Goal: Check status: Check status

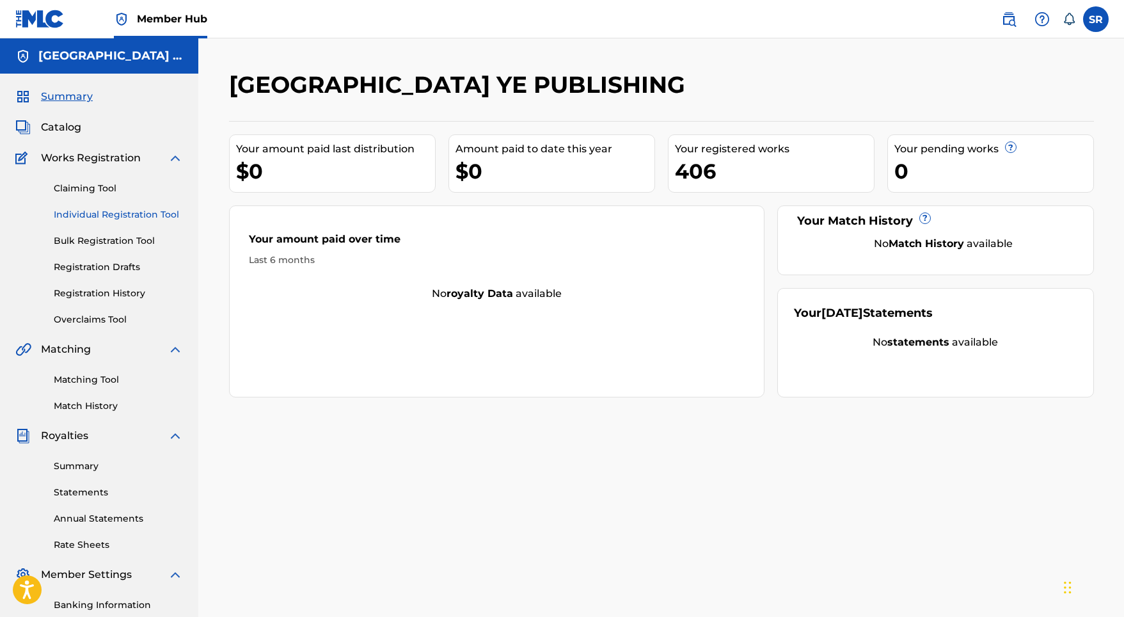
click at [145, 214] on link "Individual Registration Tool" at bounding box center [118, 214] width 129 height 13
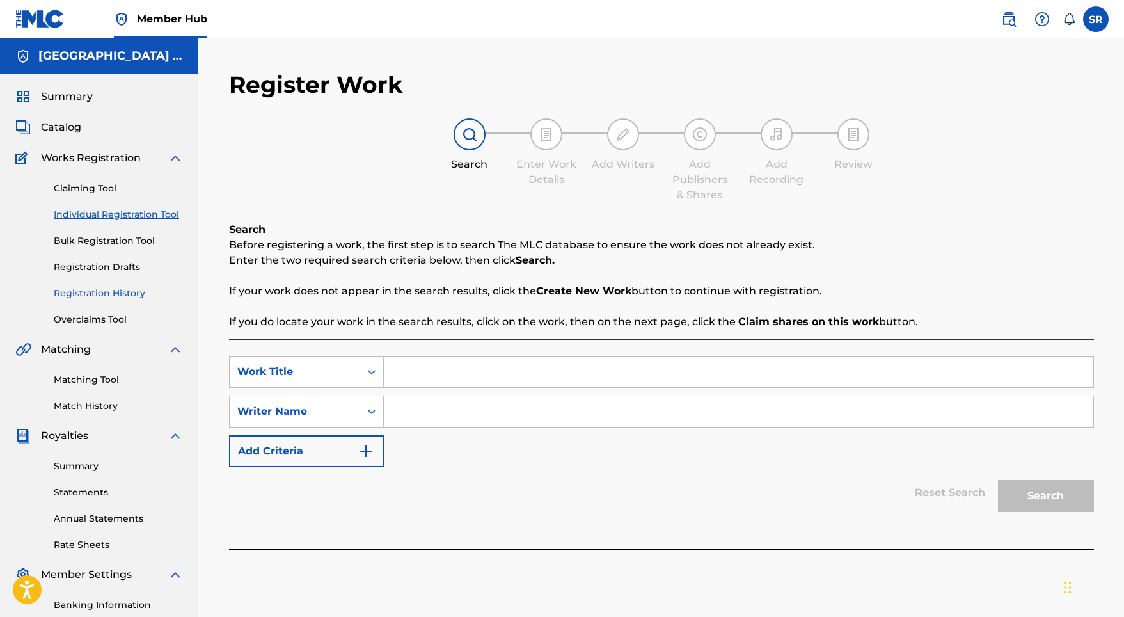
click at [109, 292] on link "Registration History" at bounding box center [118, 293] width 129 height 13
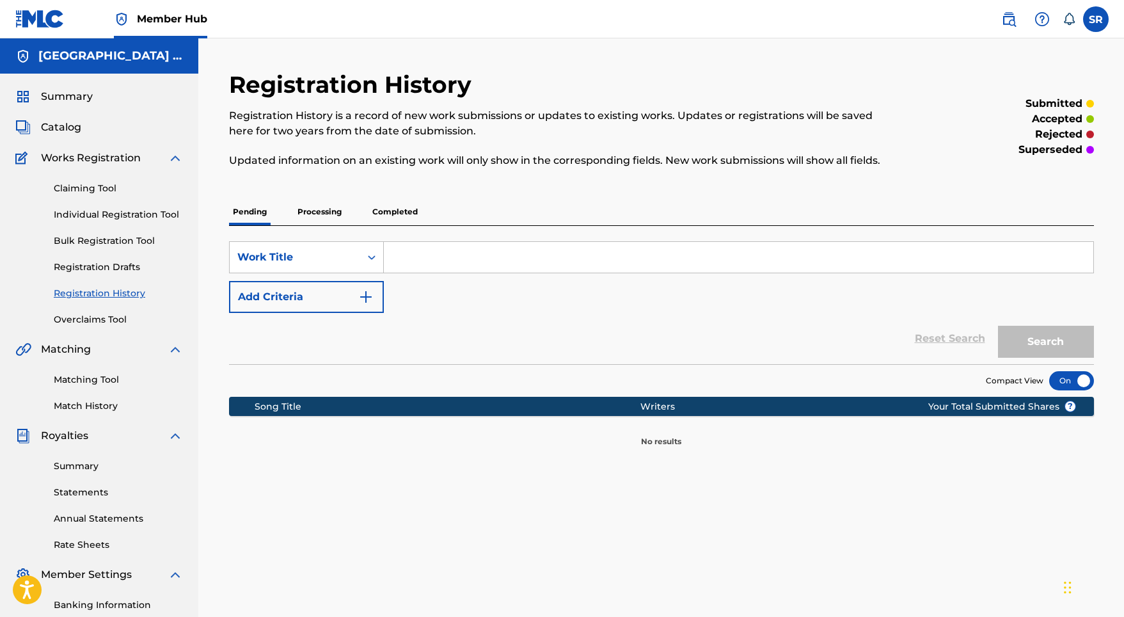
click at [312, 208] on p "Processing" at bounding box center [320, 211] width 52 height 27
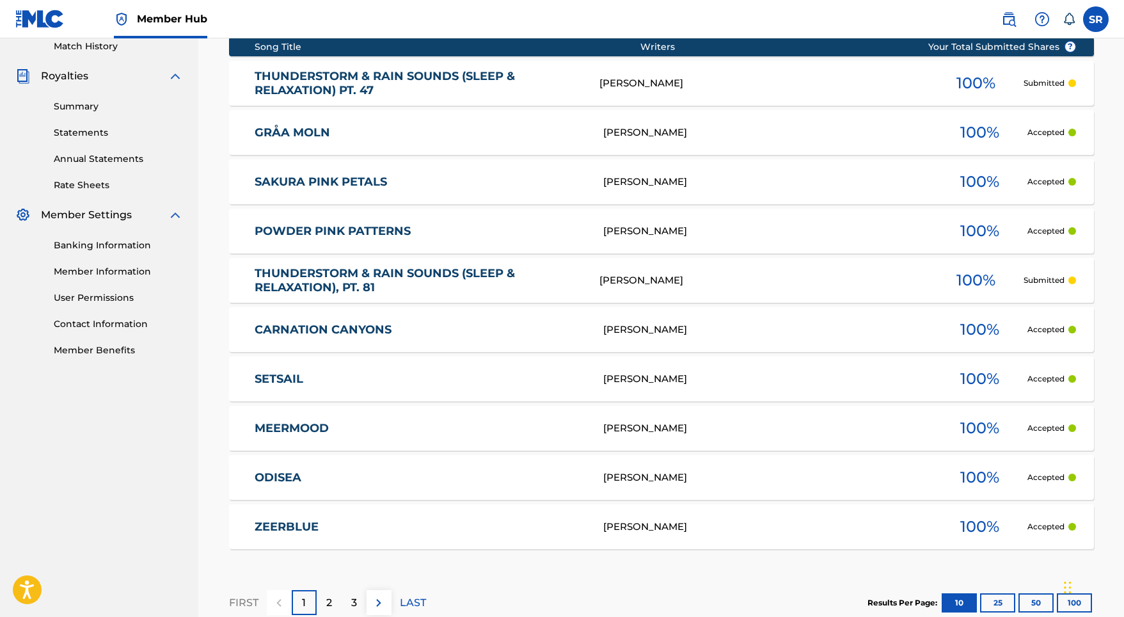
scroll to position [374, 0]
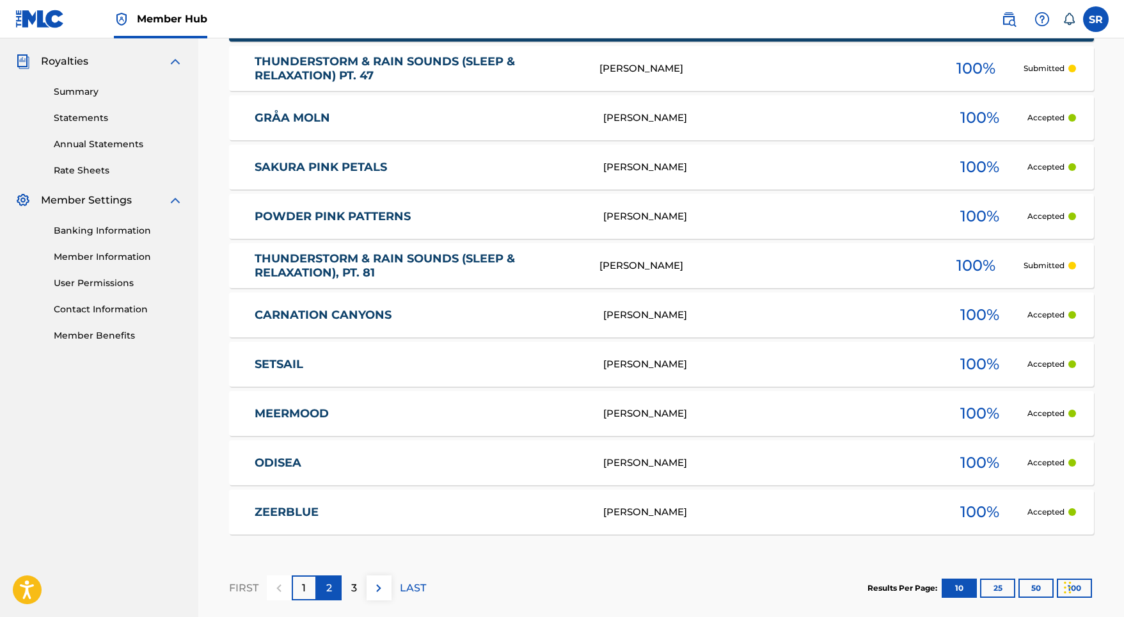
click at [319, 586] on div "2" at bounding box center [329, 587] width 25 height 25
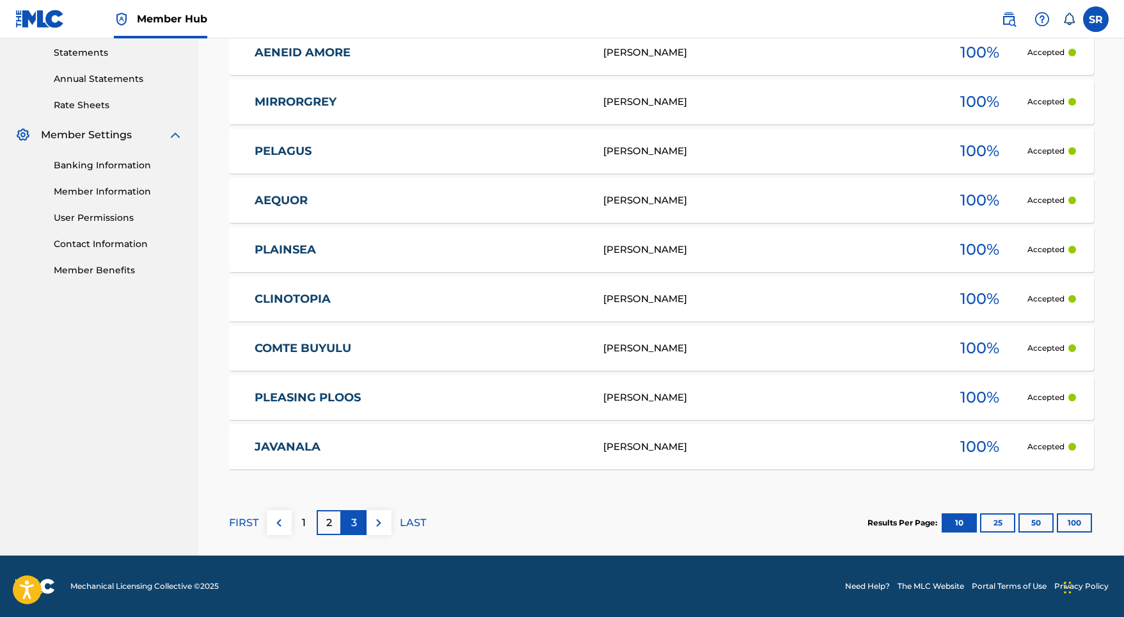
click at [352, 517] on p "3" at bounding box center [354, 522] width 6 height 15
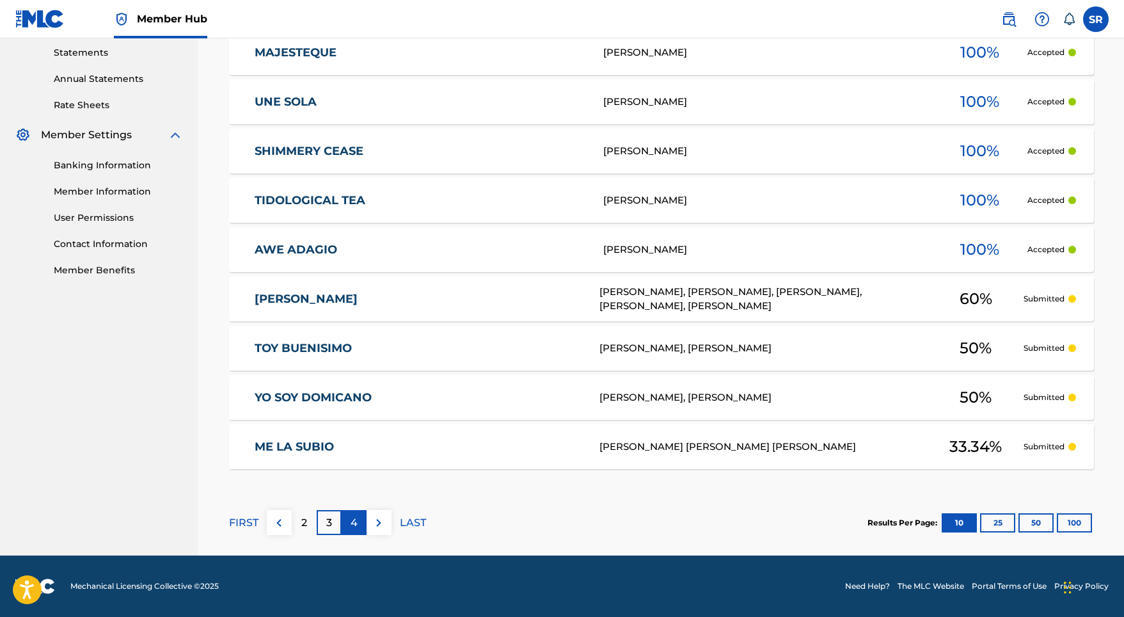
click at [353, 517] on p "4" at bounding box center [353, 522] width 7 height 15
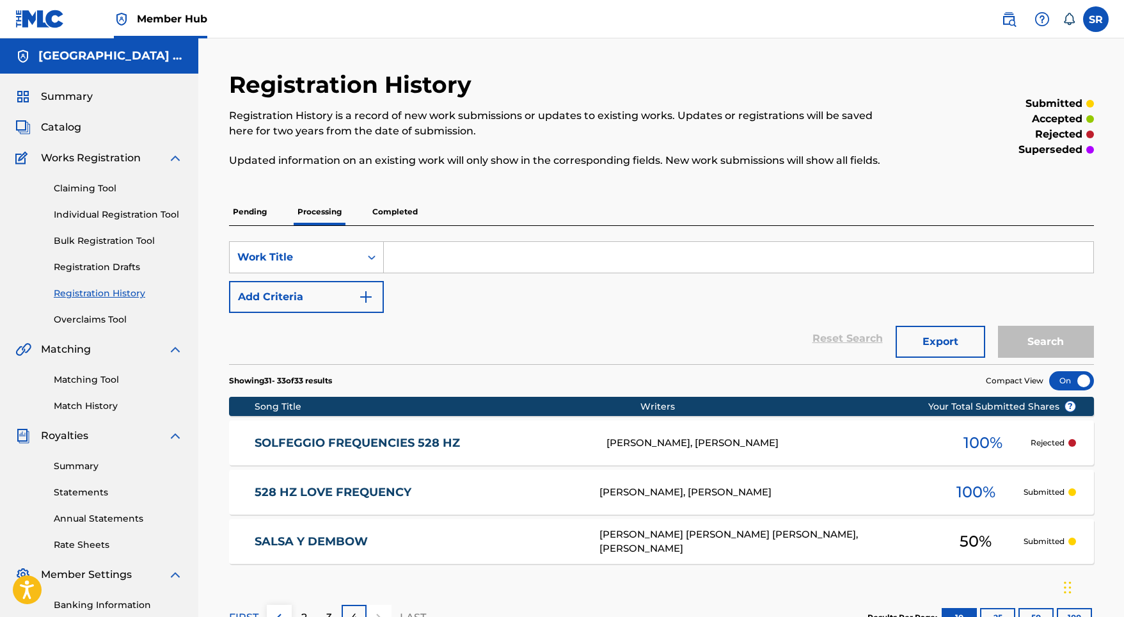
scroll to position [0, 0]
click at [374, 212] on p "Completed" at bounding box center [394, 211] width 53 height 27
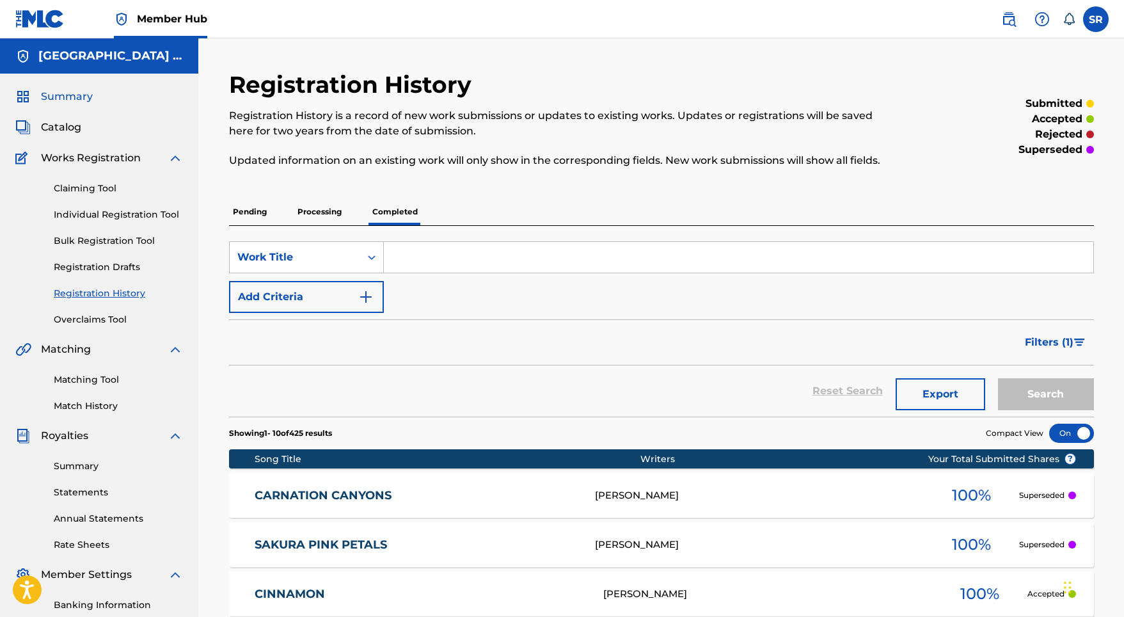
click at [75, 98] on span "Summary" at bounding box center [67, 96] width 52 height 15
